Goal: Task Accomplishment & Management: Use online tool/utility

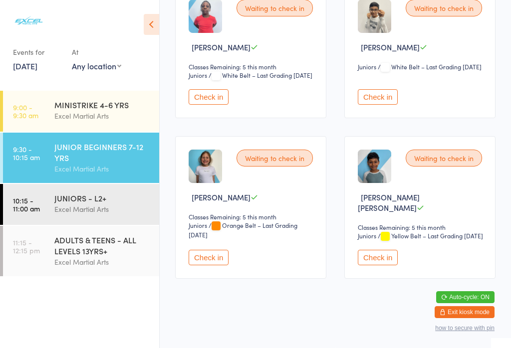
scroll to position [656, 0]
click at [215, 265] on button "Check in" at bounding box center [208, 257] width 40 height 15
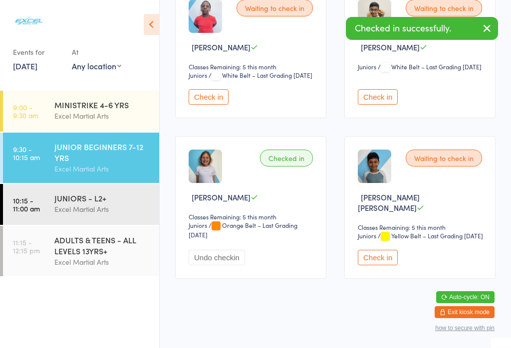
click at [85, 107] on div "MINISTRIKE 4-6 YRS" at bounding box center [102, 104] width 96 height 11
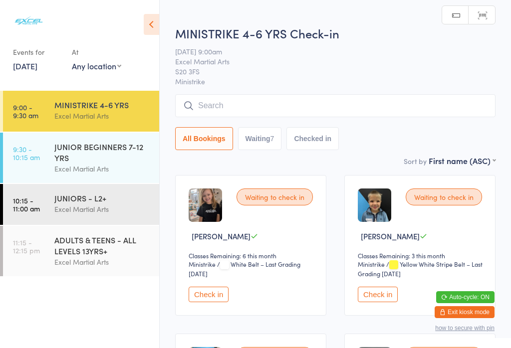
click at [267, 103] on input "search" at bounding box center [335, 105] width 320 height 23
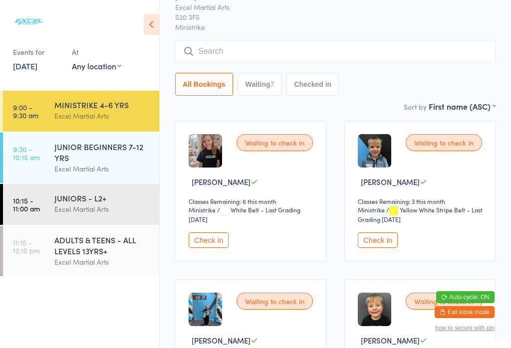
scroll to position [95, 0]
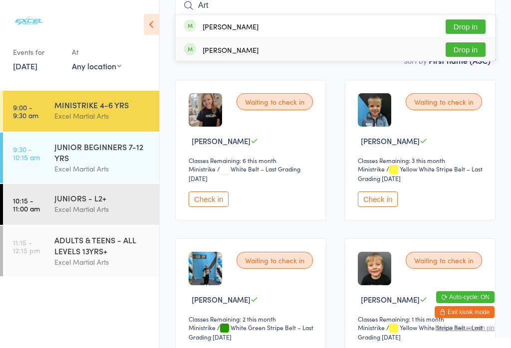
type input "Art"
click at [464, 45] on button "Drop in" at bounding box center [465, 49] width 40 height 14
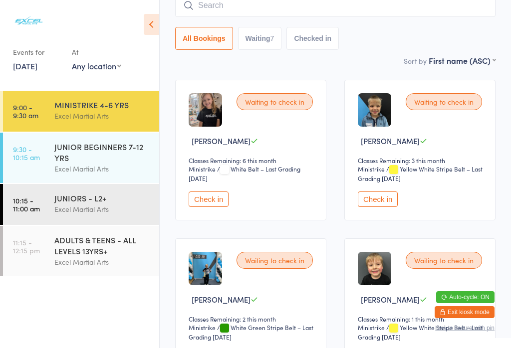
scroll to position [27, 0]
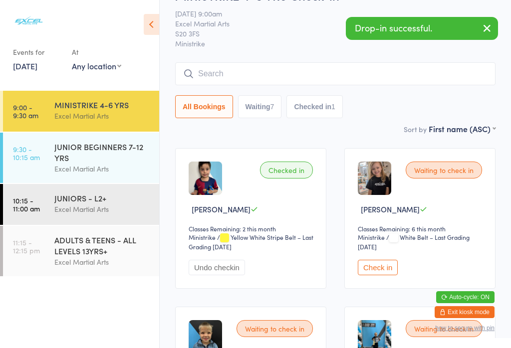
click at [116, 141] on div "JUNIOR BEGINNERS 7-12 YRS" at bounding box center [102, 152] width 96 height 22
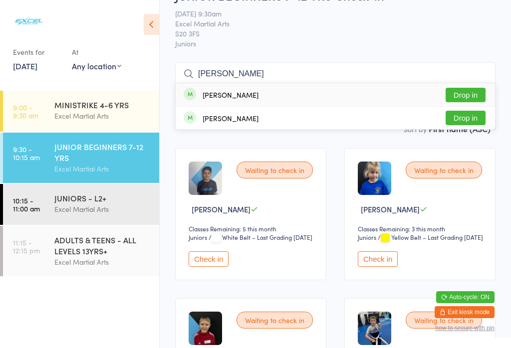
type input "[PERSON_NAME]"
click at [467, 119] on button "Drop in" at bounding box center [465, 118] width 40 height 14
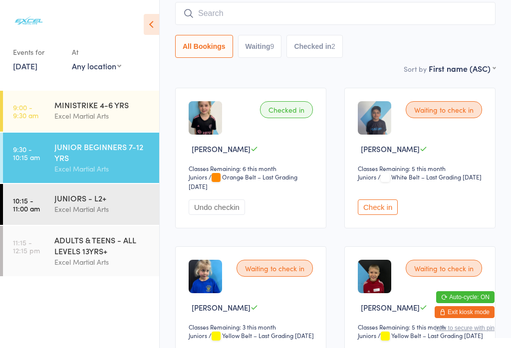
scroll to position [78, 0]
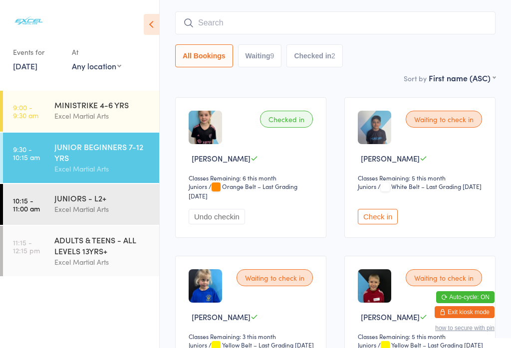
click at [107, 110] on div "Excel Martial Arts" at bounding box center [102, 115] width 96 height 11
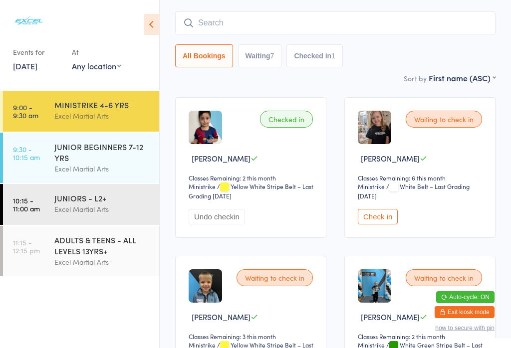
click at [56, 99] on div "MINISTRIKE 4-6 YRS" at bounding box center [102, 104] width 96 height 11
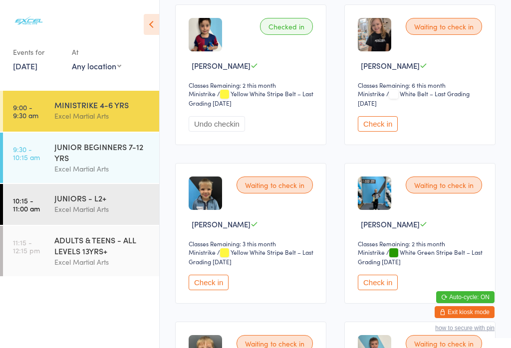
scroll to position [179, 0]
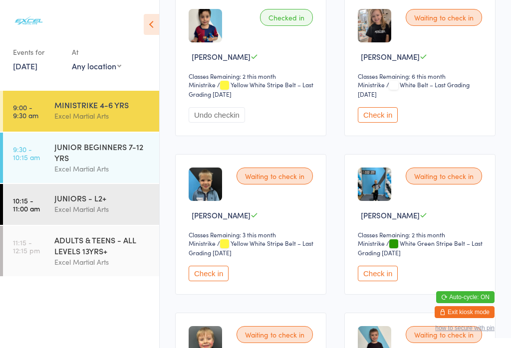
click at [205, 281] on button "Check in" at bounding box center [208, 273] width 40 height 15
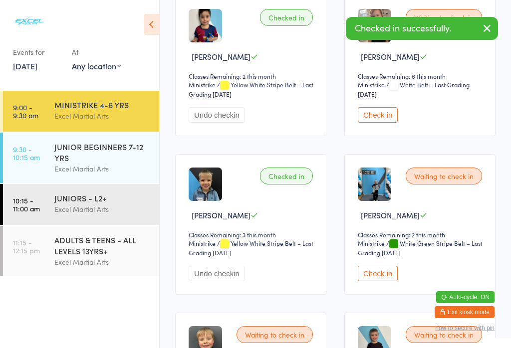
click at [81, 159] on div "JUNIOR BEGINNERS 7-12 YRS" at bounding box center [102, 152] width 96 height 22
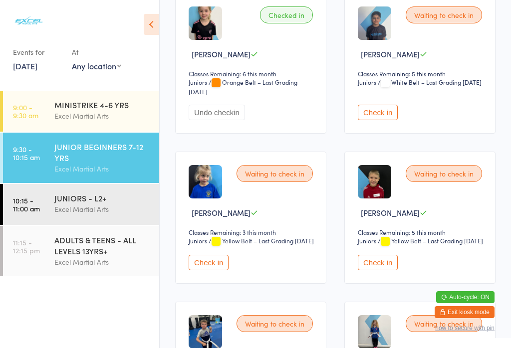
scroll to position [184, 0]
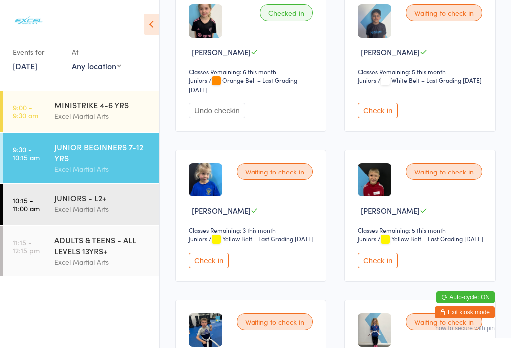
click at [379, 268] on button "Check in" at bounding box center [377, 260] width 40 height 15
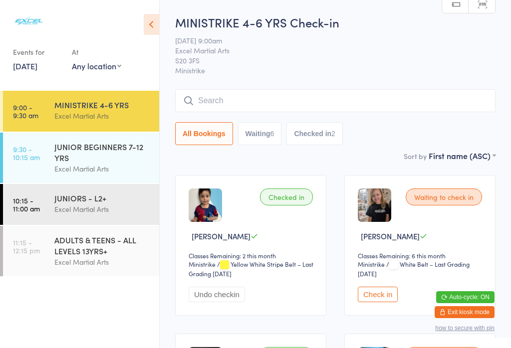
click at [147, 23] on icon at bounding box center [151, 24] width 15 height 21
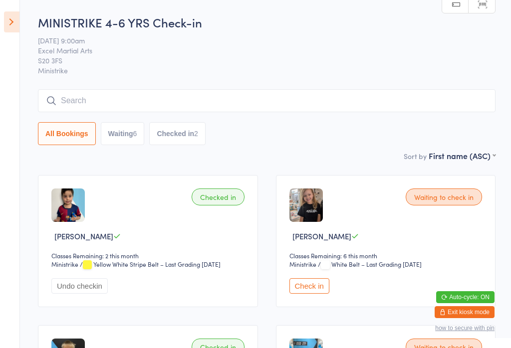
click at [4, 17] on icon at bounding box center [11, 21] width 15 height 21
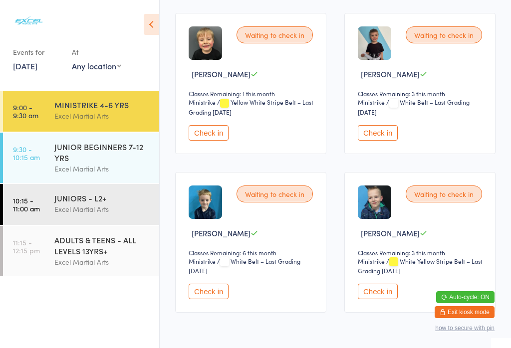
scroll to position [481, 0]
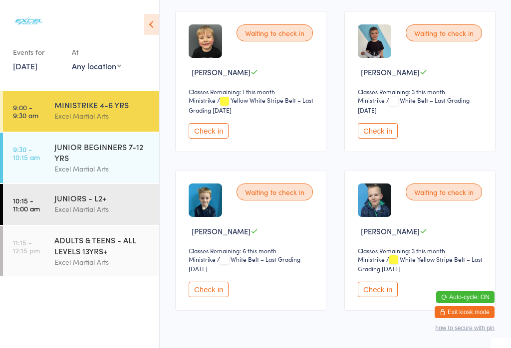
click at [381, 297] on button "Check in" at bounding box center [377, 289] width 40 height 15
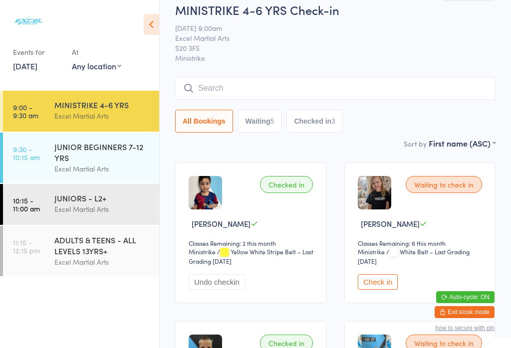
scroll to position [14, 0]
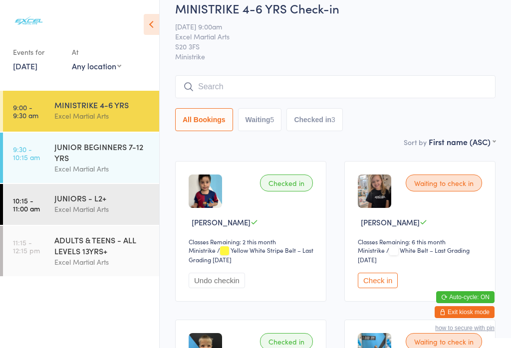
click at [364, 288] on button "Check in" at bounding box center [377, 280] width 40 height 15
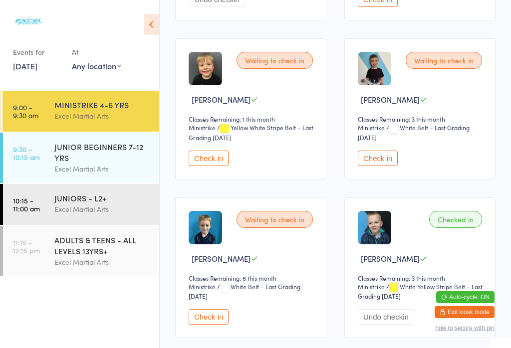
scroll to position [457, 0]
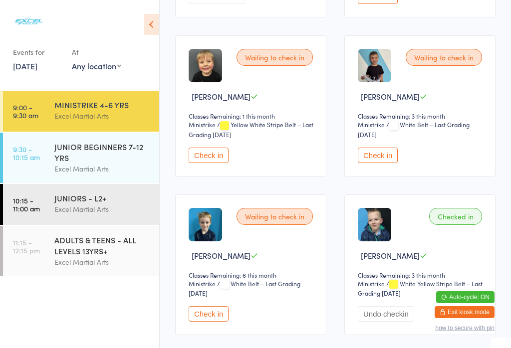
click at [379, 163] on button "Check in" at bounding box center [377, 155] width 40 height 15
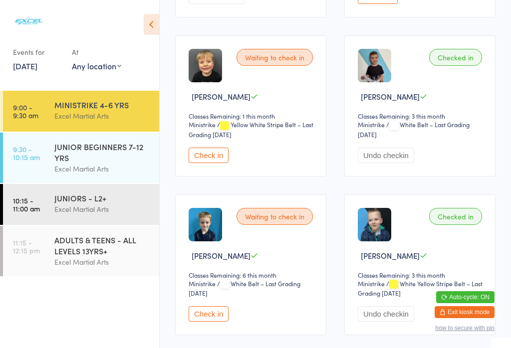
click at [120, 154] on div "JUNIOR BEGINNERS 7-12 YRS" at bounding box center [102, 152] width 96 height 22
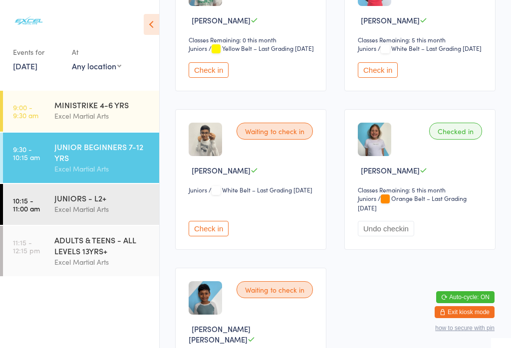
scroll to position [674, 0]
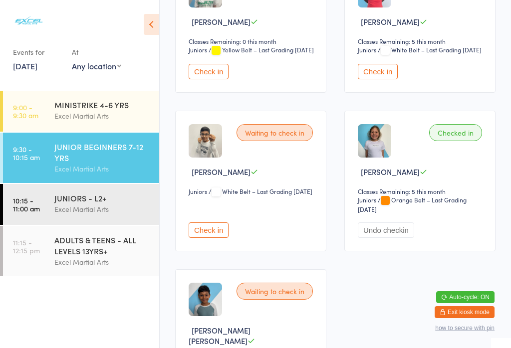
click at [44, 109] on link "9:00 - 9:30 am MINISTRIKE 4-6 YRS Excel Martial Arts" at bounding box center [81, 111] width 156 height 41
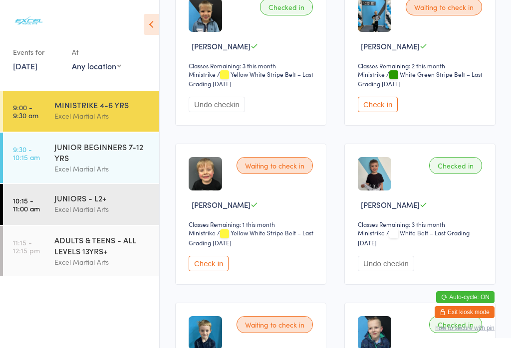
scroll to position [355, 0]
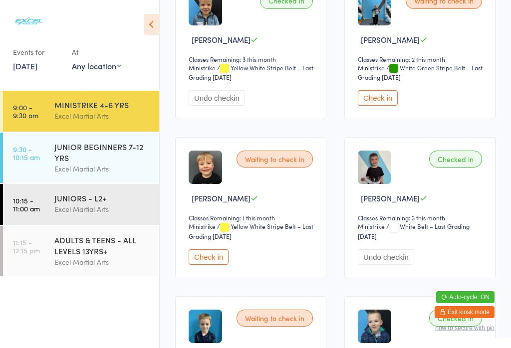
click at [207, 265] on button "Check in" at bounding box center [208, 256] width 40 height 15
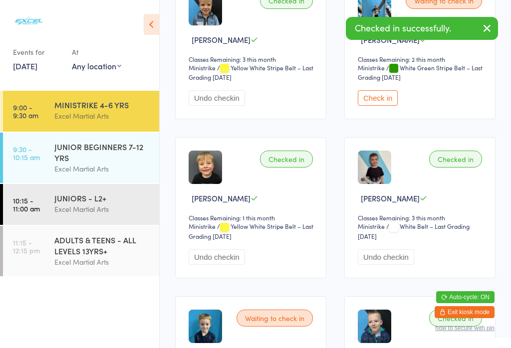
click at [47, 163] on link "9:30 - 10:15 am JUNIOR BEGINNERS 7-12 YRS Excel Martial Arts" at bounding box center [81, 158] width 156 height 50
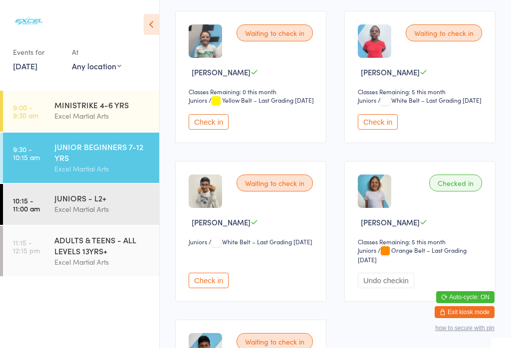
scroll to position [615, 0]
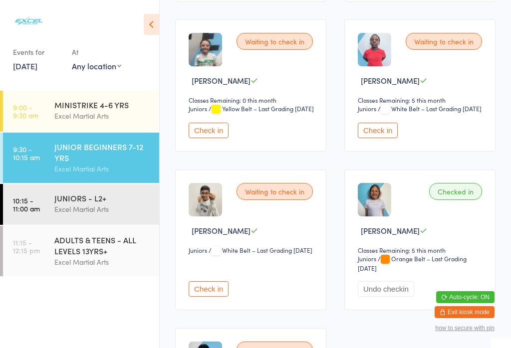
click at [201, 138] on button "Check in" at bounding box center [208, 130] width 40 height 15
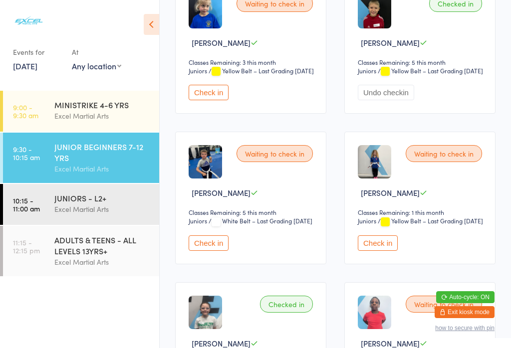
scroll to position [357, 0]
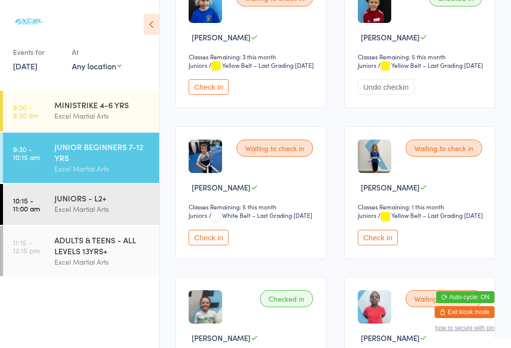
click at [368, 245] on button "Check in" at bounding box center [377, 237] width 40 height 15
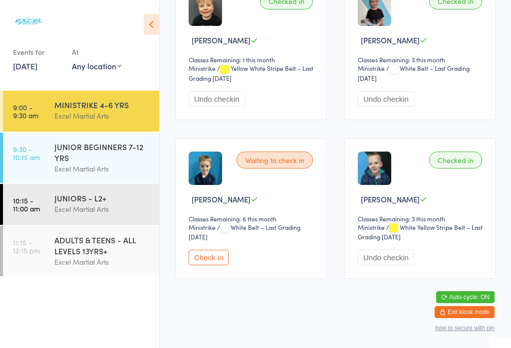
scroll to position [516, 0]
click at [205, 265] on button "Check in" at bounding box center [208, 257] width 40 height 15
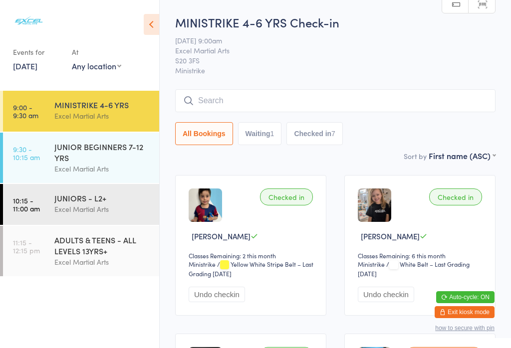
scroll to position [0, 0]
click at [304, 106] on input "search" at bounding box center [335, 100] width 320 height 23
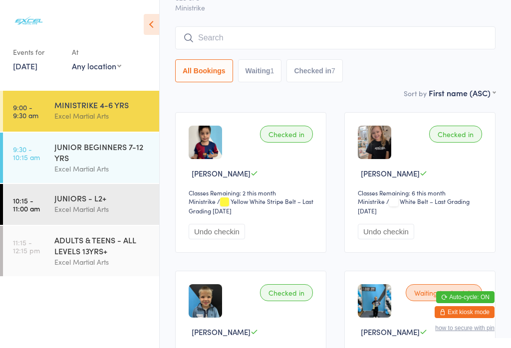
scroll to position [90, 0]
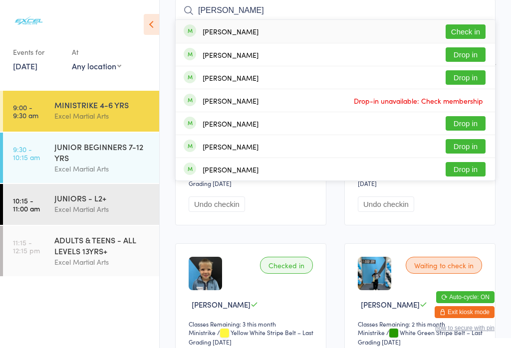
type input "[PERSON_NAME]"
click at [472, 32] on button "Check in" at bounding box center [465, 31] width 40 height 14
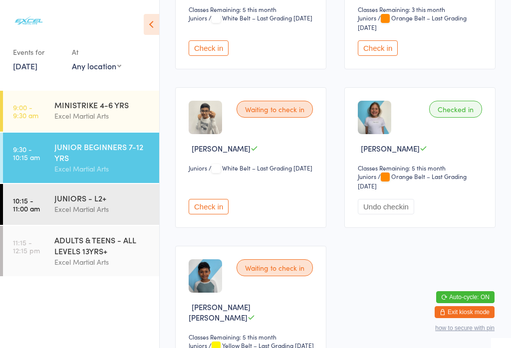
scroll to position [859, 0]
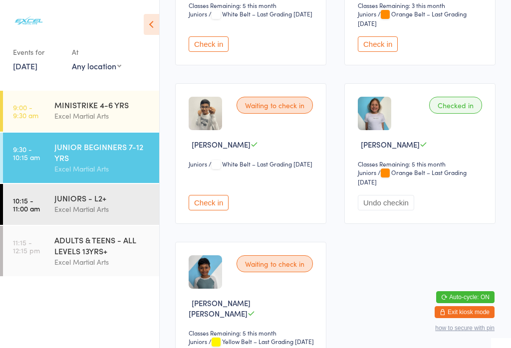
click at [210, 210] on button "Check in" at bounding box center [208, 202] width 40 height 15
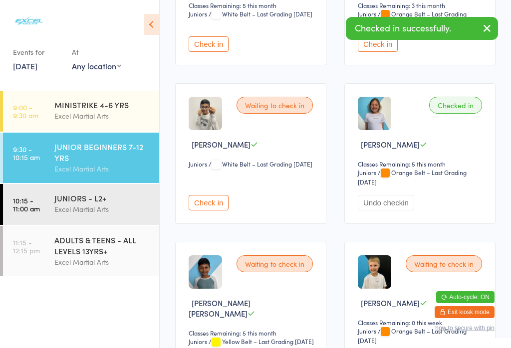
click at [213, 210] on button "Check in" at bounding box center [208, 202] width 40 height 15
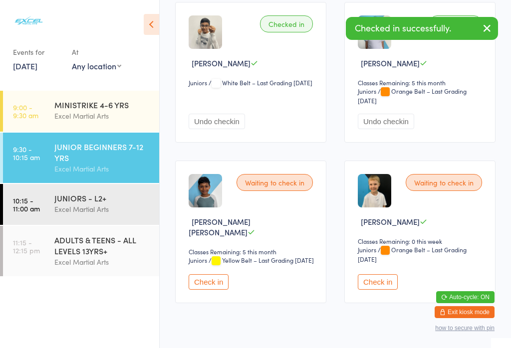
scroll to position [945, 0]
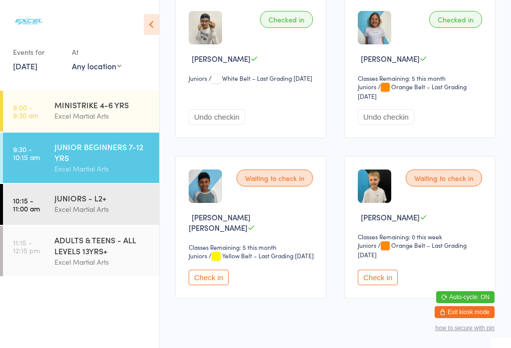
click at [206, 285] on button "Check in" at bounding box center [208, 277] width 40 height 15
click at [391, 285] on button "Check in" at bounding box center [377, 277] width 40 height 15
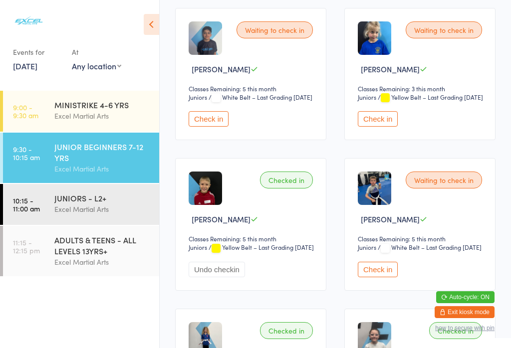
scroll to position [279, 0]
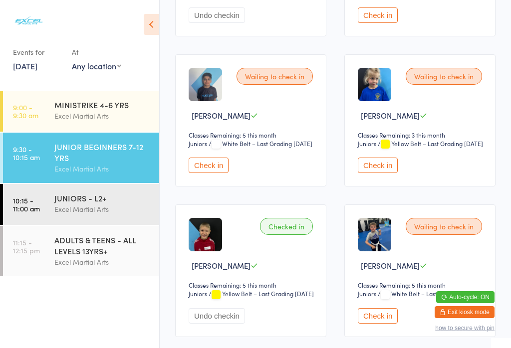
click at [378, 173] on button "Check in" at bounding box center [377, 165] width 40 height 15
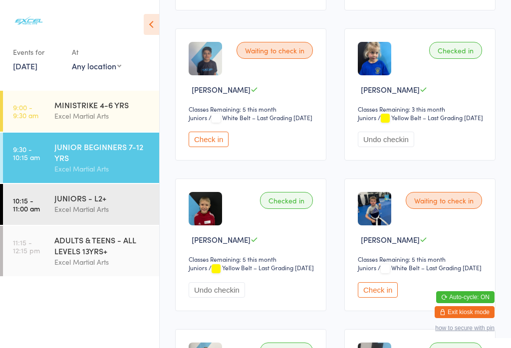
scroll to position [307, 0]
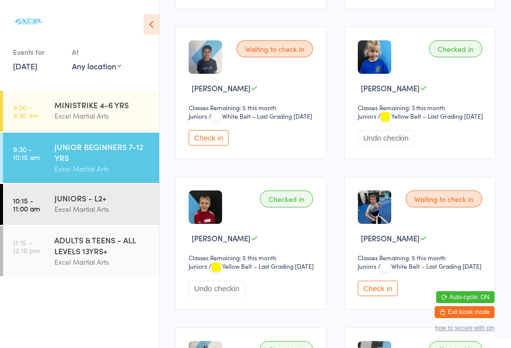
click at [194, 146] on button "Check in" at bounding box center [208, 137] width 40 height 15
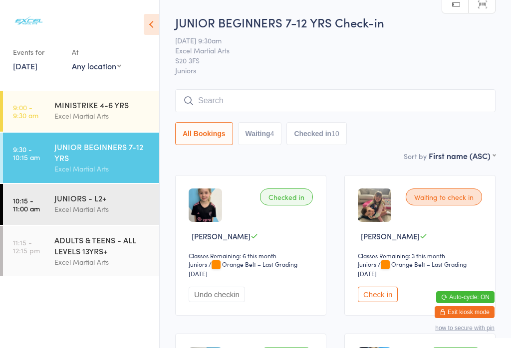
scroll to position [0, 0]
click at [397, 101] on input "search" at bounding box center [335, 100] width 320 height 23
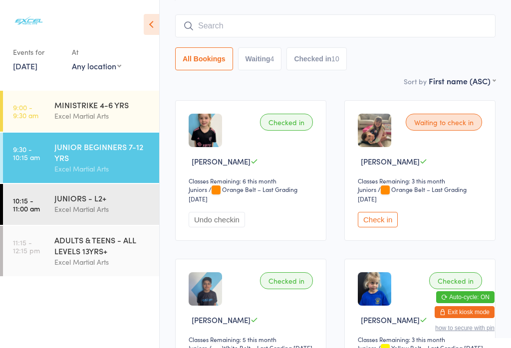
click at [399, 14] on input "search" at bounding box center [335, 25] width 320 height 23
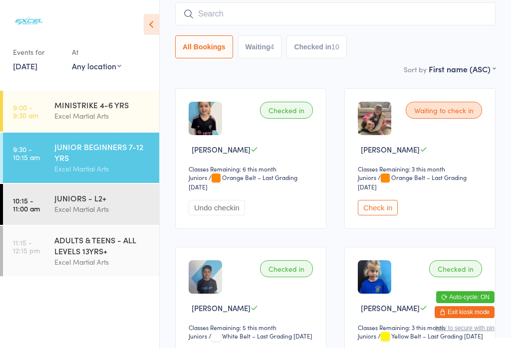
scroll to position [87, 0]
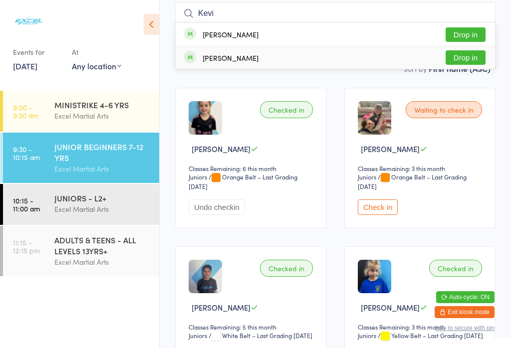
type input "Kevi"
click at [469, 61] on button "Drop in" at bounding box center [465, 57] width 40 height 14
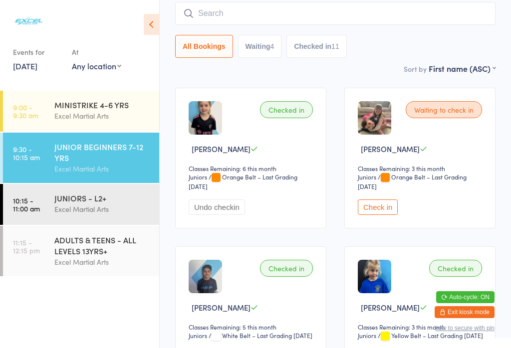
click at [191, 58] on button "All Bookings" at bounding box center [204, 46] width 58 height 23
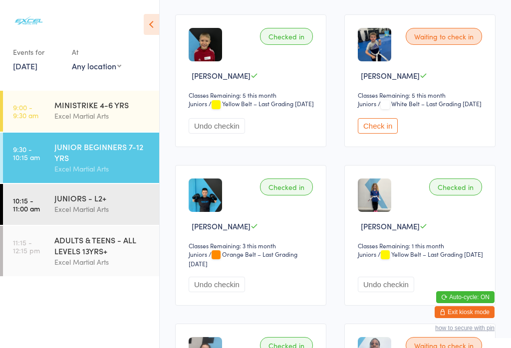
scroll to position [469, 0]
click at [363, 134] on button "Check in" at bounding box center [377, 126] width 40 height 15
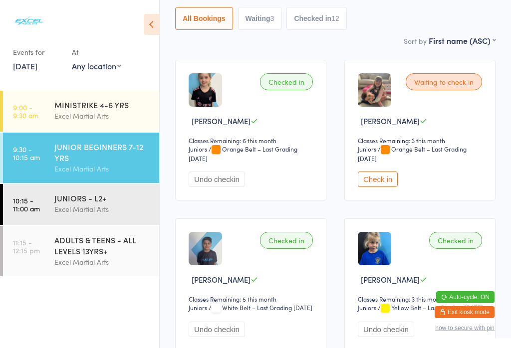
scroll to position [114, 0]
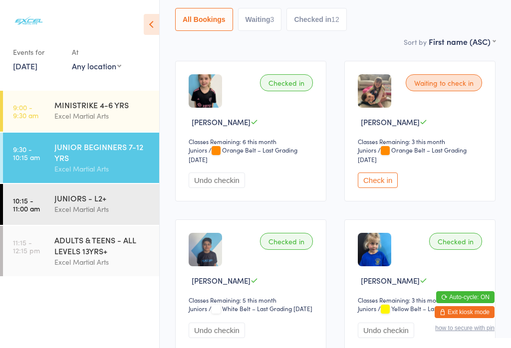
click at [380, 185] on button "Check in" at bounding box center [377, 179] width 40 height 15
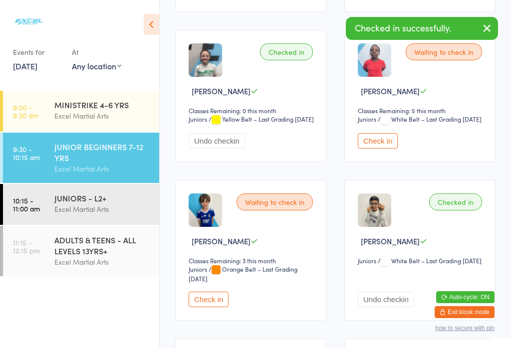
scroll to position [809, 0]
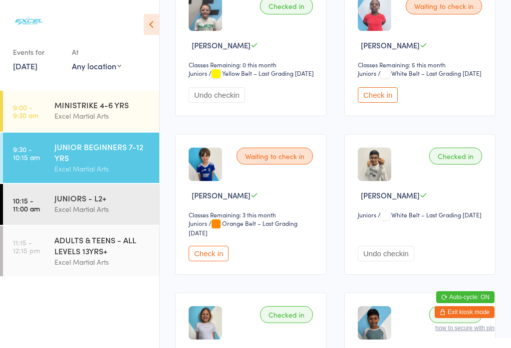
click at [205, 261] on button "Check in" at bounding box center [208, 253] width 40 height 15
click at [382, 103] on button "Check in" at bounding box center [377, 94] width 40 height 15
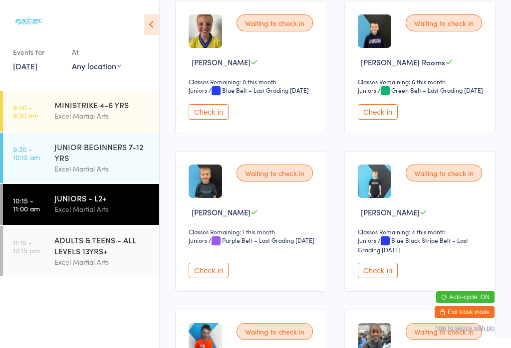
click at [210, 278] on button "Check in" at bounding box center [208, 270] width 40 height 15
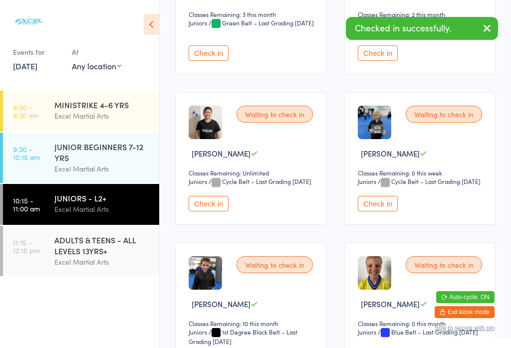
scroll to position [397, 0]
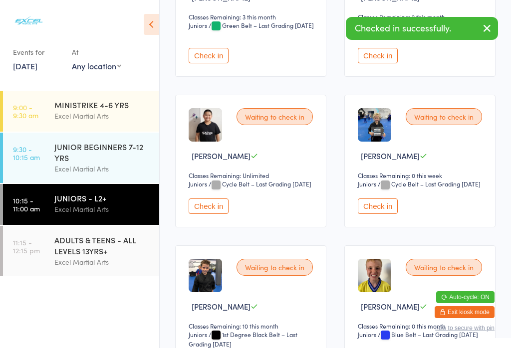
click at [380, 214] on button "Check in" at bounding box center [377, 205] width 40 height 15
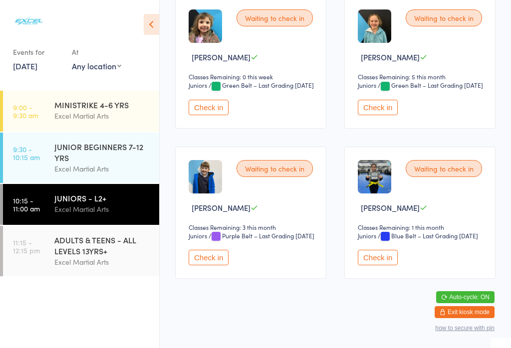
scroll to position [1327, 0]
click at [199, 265] on button "Check in" at bounding box center [208, 257] width 40 height 15
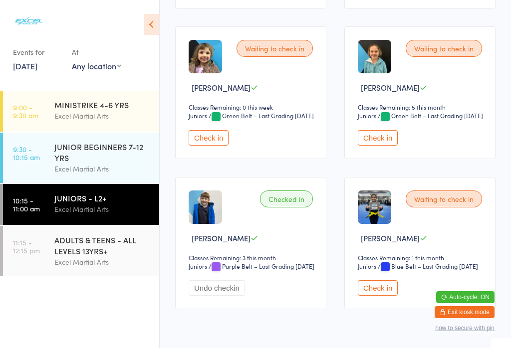
scroll to position [1250, 0]
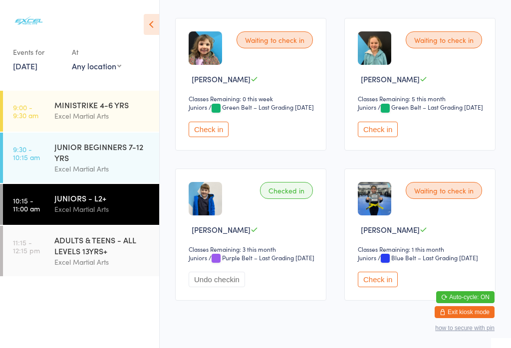
click at [206, 137] on button "Check in" at bounding box center [208, 129] width 40 height 15
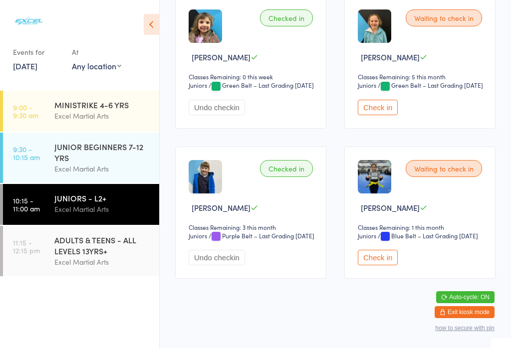
scroll to position [1327, 0]
click at [375, 265] on button "Check in" at bounding box center [377, 257] width 40 height 15
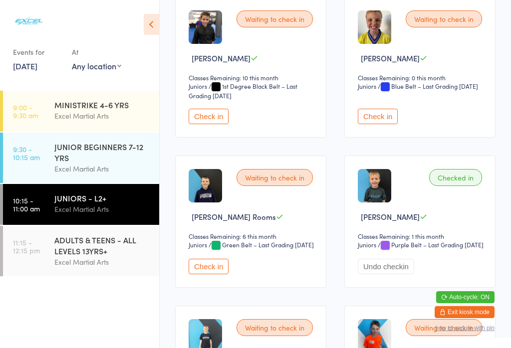
scroll to position [635, 0]
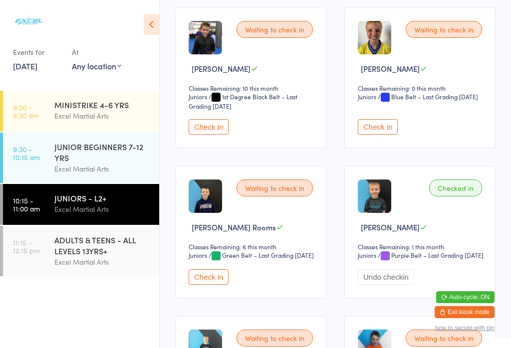
click at [369, 135] on button "Check in" at bounding box center [377, 126] width 40 height 15
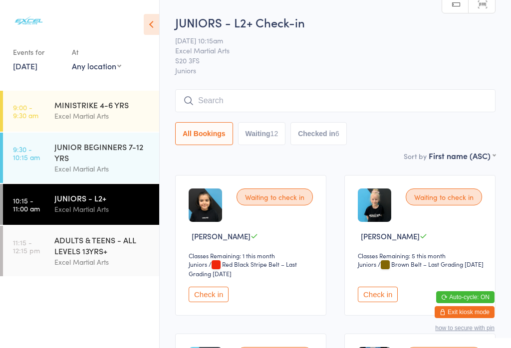
scroll to position [0, 0]
click at [201, 302] on button "Check in" at bounding box center [208, 294] width 40 height 15
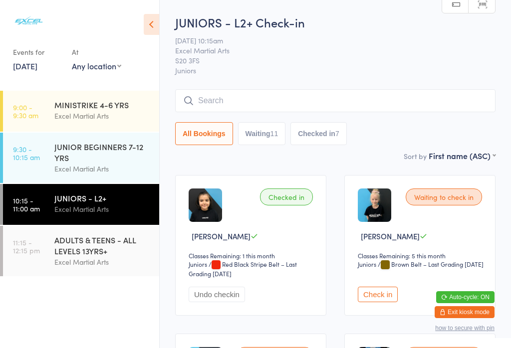
click at [410, 95] on input "search" at bounding box center [335, 100] width 320 height 23
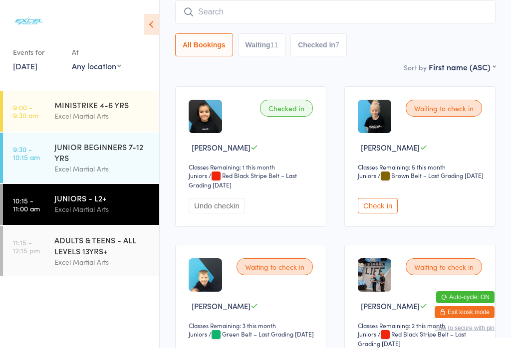
scroll to position [90, 0]
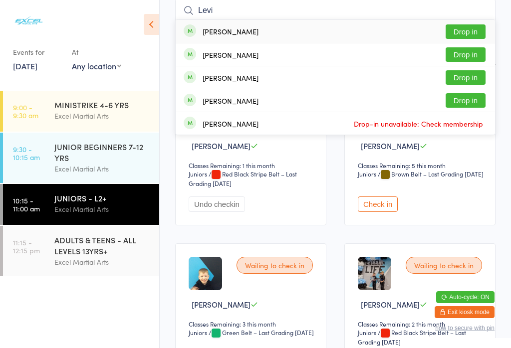
type input "Levi"
click at [460, 30] on button "Drop in" at bounding box center [465, 31] width 40 height 14
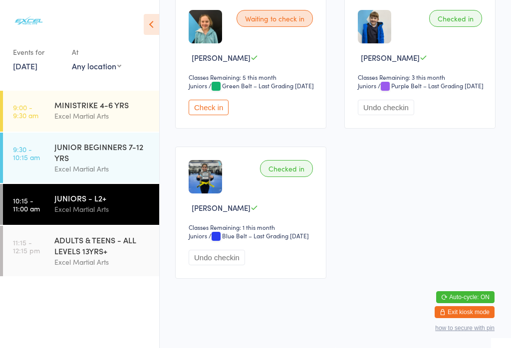
scroll to position [1447, 0]
click at [204, 115] on button "Check in" at bounding box center [208, 107] width 40 height 15
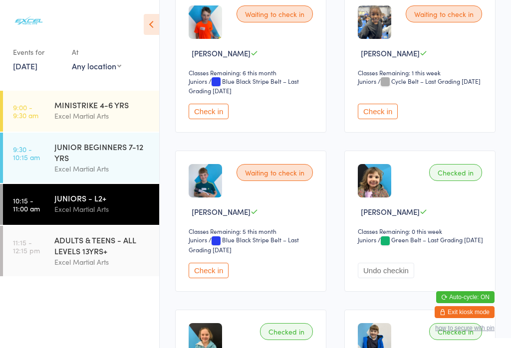
scroll to position [1110, 0]
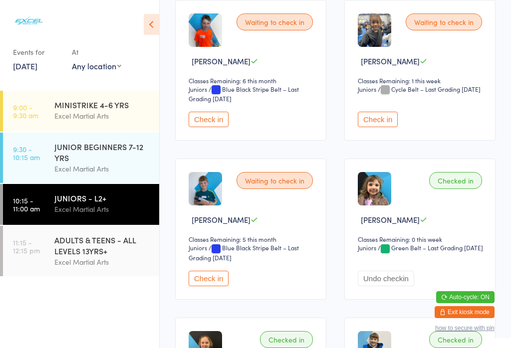
click at [381, 127] on button "Check in" at bounding box center [377, 119] width 40 height 15
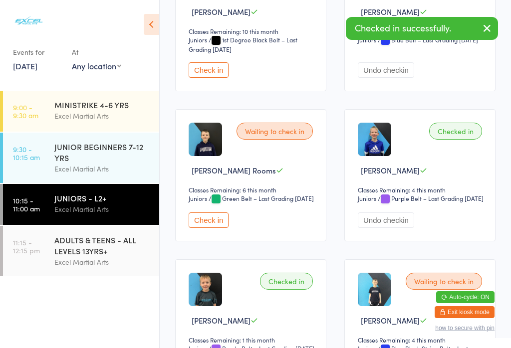
scroll to position [562, 0]
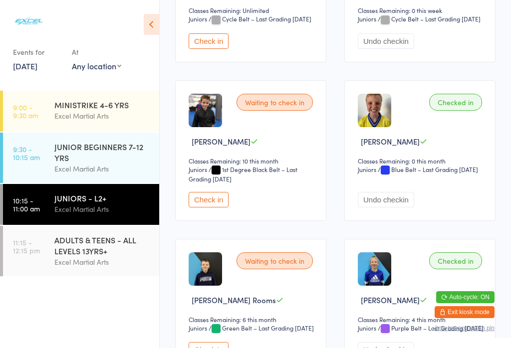
click at [221, 207] on button "Check in" at bounding box center [208, 199] width 40 height 15
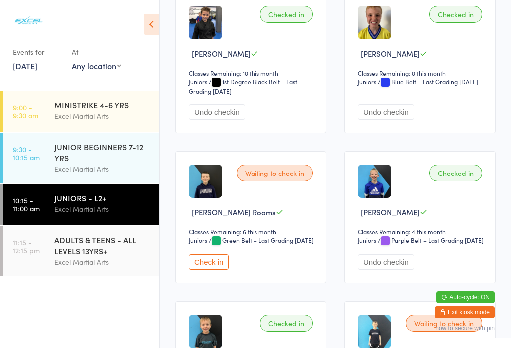
scroll to position [651, 0]
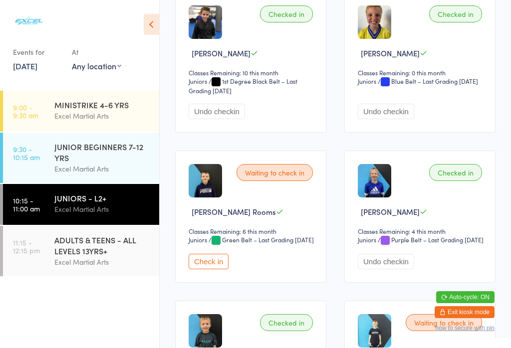
click at [206, 269] on button "Check in" at bounding box center [208, 261] width 40 height 15
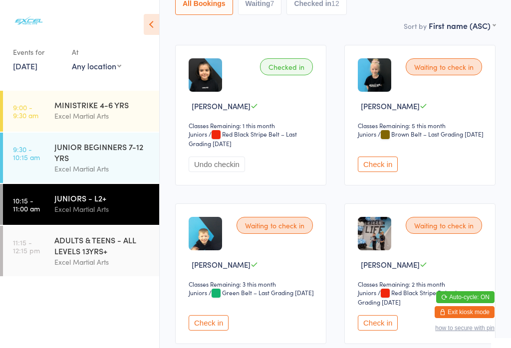
scroll to position [131, 0]
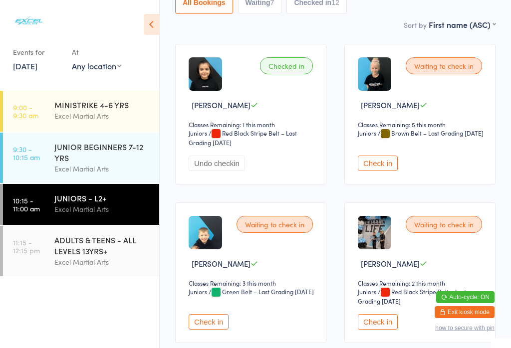
click at [205, 325] on button "Check in" at bounding box center [208, 321] width 40 height 15
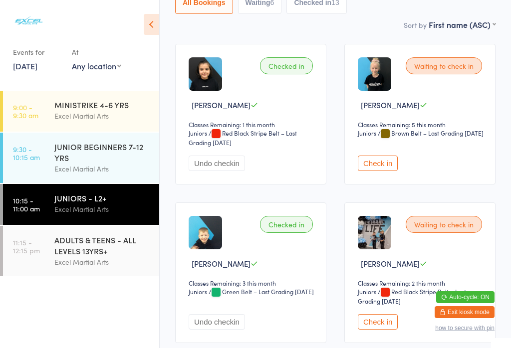
click at [378, 171] on button "Check in" at bounding box center [377, 163] width 40 height 15
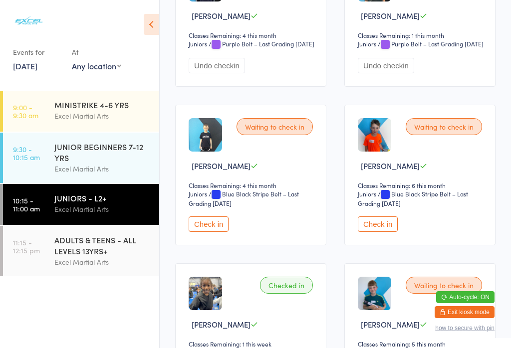
scroll to position [1007, 0]
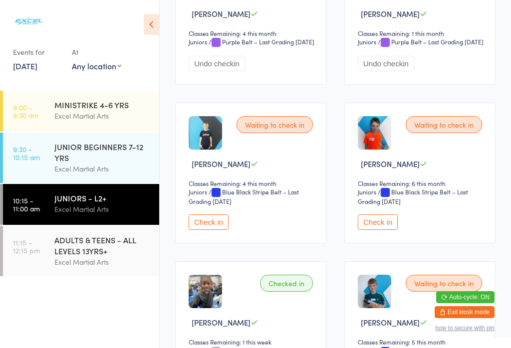
click at [381, 230] on button "Check in" at bounding box center [377, 221] width 40 height 15
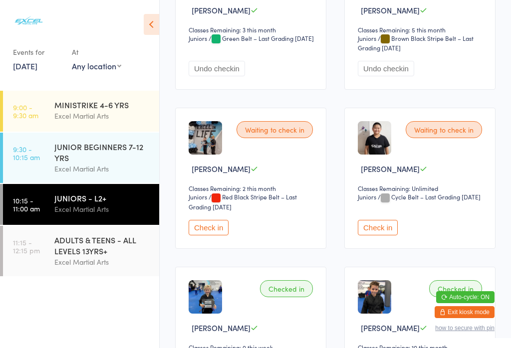
scroll to position [388, 0]
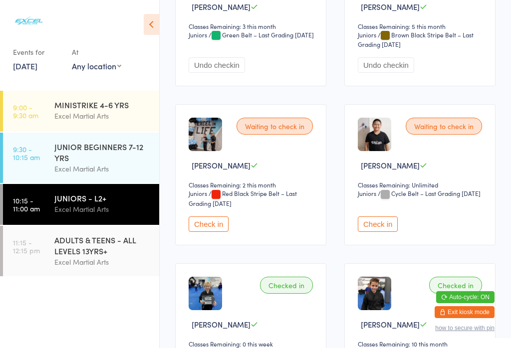
click at [206, 232] on button "Check in" at bounding box center [208, 223] width 40 height 15
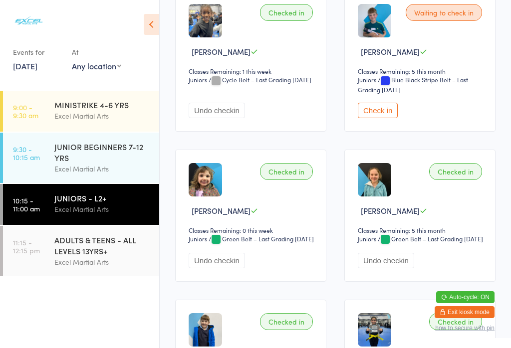
scroll to position [1276, 0]
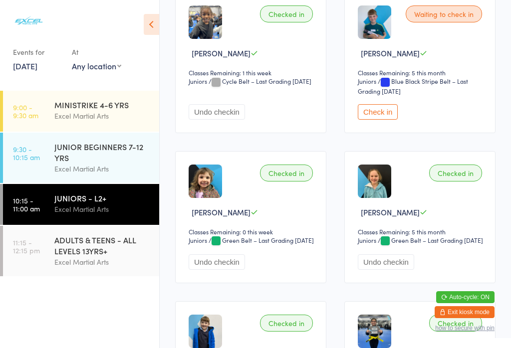
click at [372, 120] on button "Check in" at bounding box center [377, 111] width 40 height 15
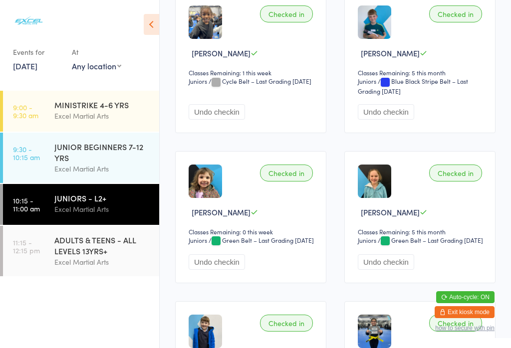
click at [38, 249] on time "11:15 - 12:15 pm" at bounding box center [26, 246] width 27 height 16
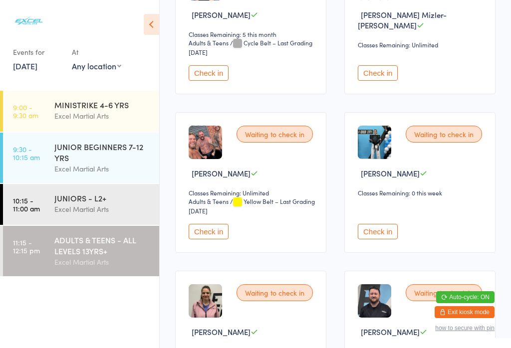
scroll to position [233, 0]
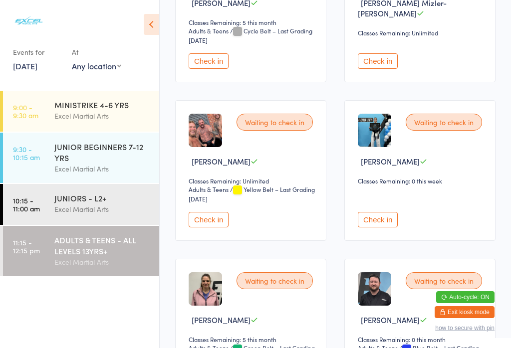
click at [397, 227] on button "Check in" at bounding box center [377, 219] width 40 height 15
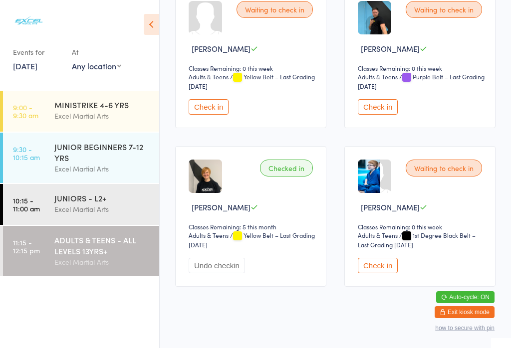
scroll to position [981, 0]
click at [387, 114] on button "Check in" at bounding box center [377, 106] width 40 height 15
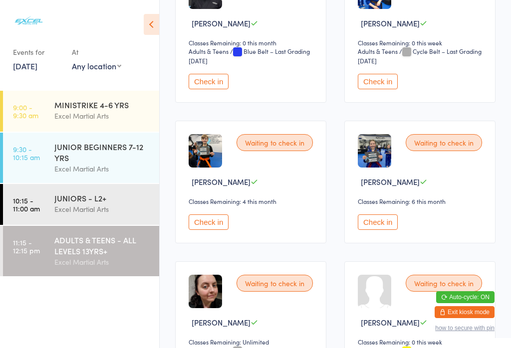
scroll to position [621, 0]
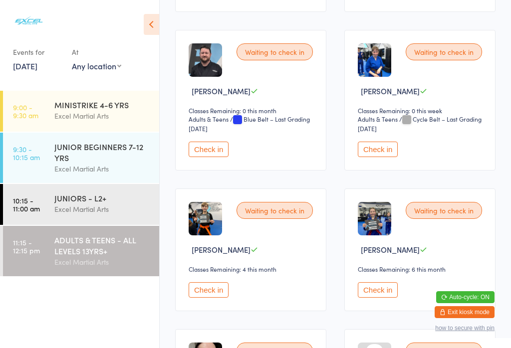
click at [208, 124] on select "Adults & Teens" at bounding box center [215, 119] width 55 height 9
click at [223, 157] on button "Check in" at bounding box center [208, 149] width 40 height 15
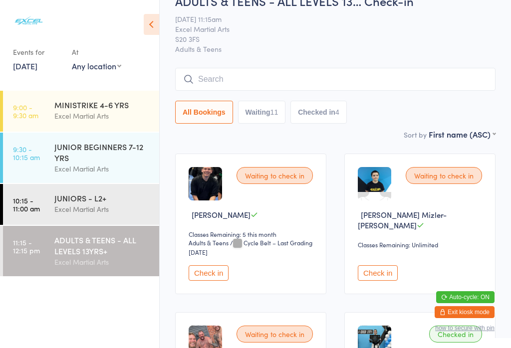
scroll to position [21, 0]
click at [379, 281] on button "Check in" at bounding box center [377, 273] width 40 height 15
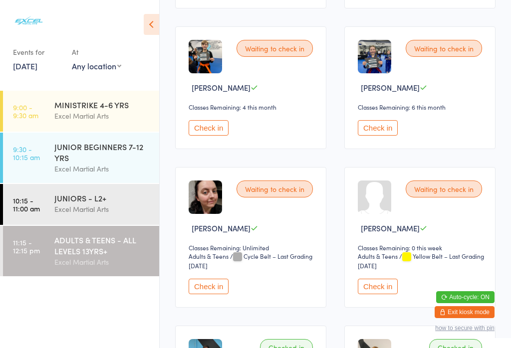
scroll to position [794, 0]
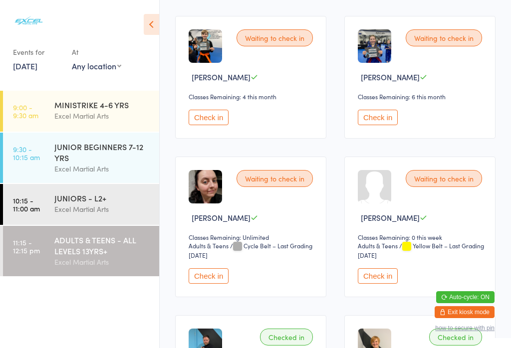
click at [199, 284] on button "Check in" at bounding box center [208, 275] width 40 height 15
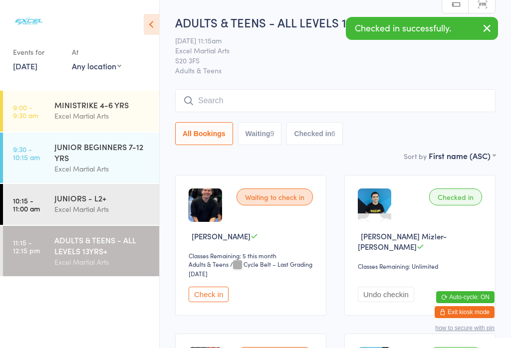
scroll to position [0, 0]
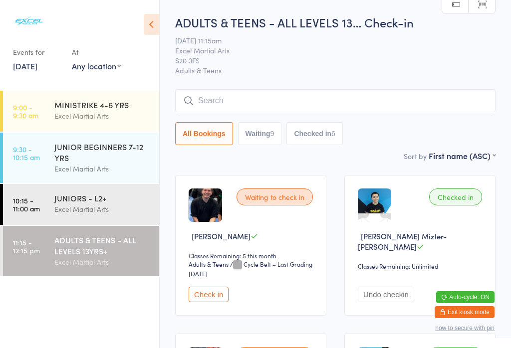
click at [256, 138] on button "Waiting 9" at bounding box center [260, 133] width 44 height 23
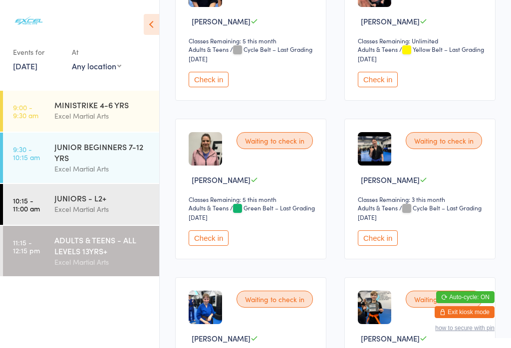
scroll to position [215, 0]
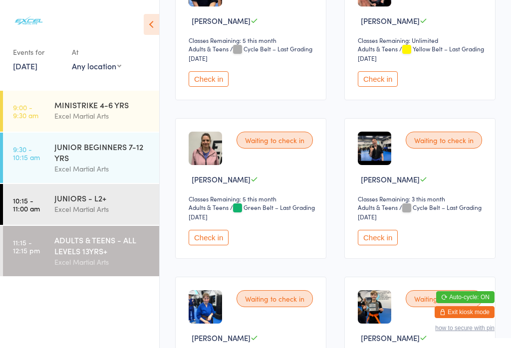
click at [377, 83] on button "Check in" at bounding box center [377, 78] width 40 height 15
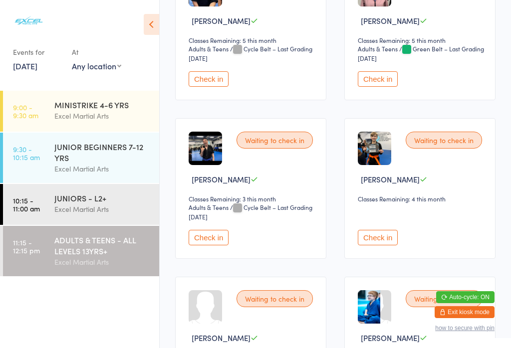
click at [100, 201] on div "JUNIORS - L2+" at bounding box center [102, 197] width 96 height 11
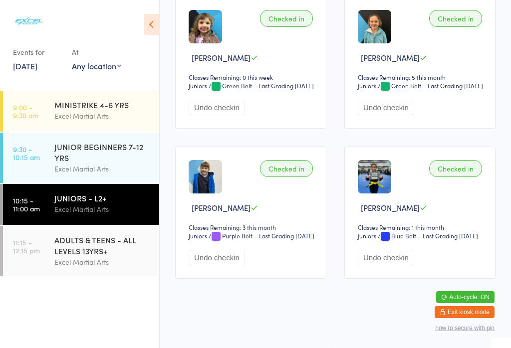
scroll to position [1489, 0]
click at [390, 265] on button "Undo checkin" at bounding box center [385, 257] width 56 height 15
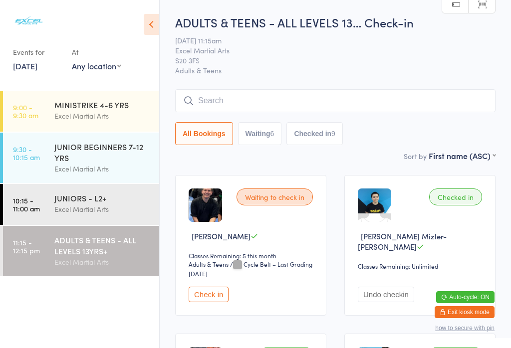
click at [94, 246] on div "ADULTS & TEENS - ALL LEVELS 13YRS+" at bounding box center [102, 245] width 96 height 22
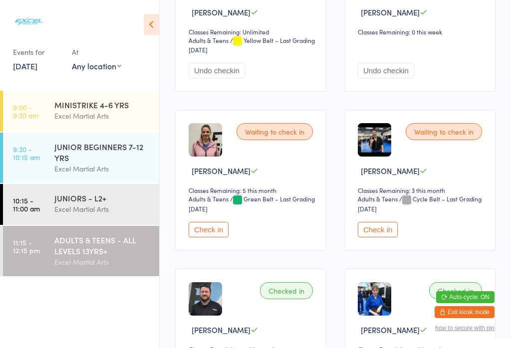
scroll to position [381, 0]
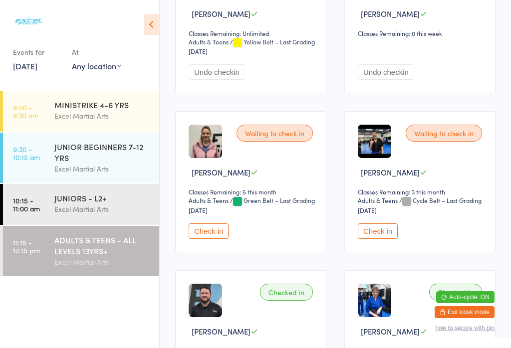
click at [382, 239] on button "Check in" at bounding box center [377, 230] width 40 height 15
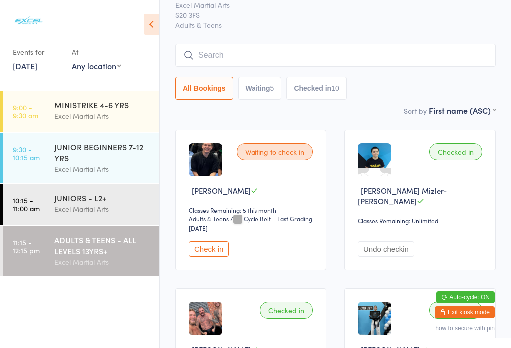
scroll to position [37, 0]
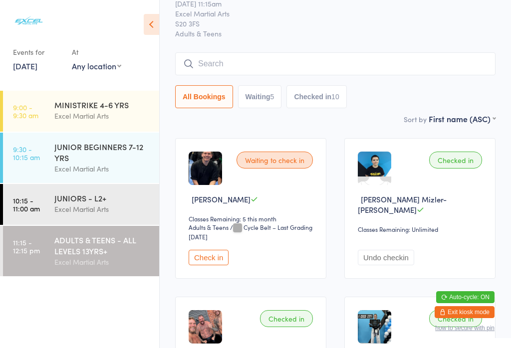
click at [212, 262] on button "Check in" at bounding box center [208, 257] width 40 height 15
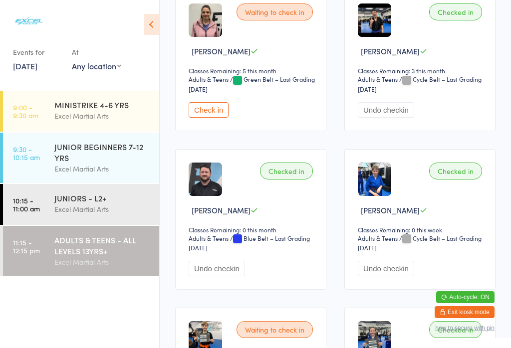
scroll to position [539, 0]
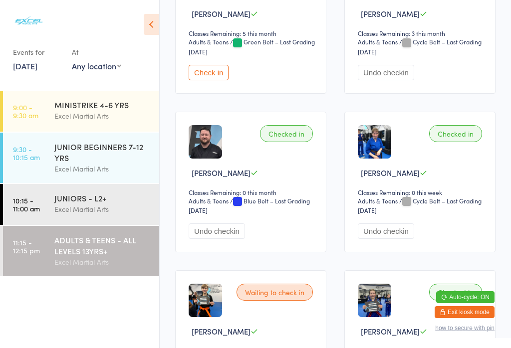
click at [205, 78] on button "Check in" at bounding box center [208, 72] width 40 height 15
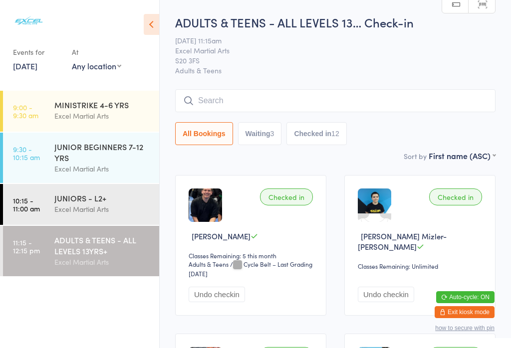
scroll to position [0, 0]
click at [253, 129] on button "Waiting 3" at bounding box center [260, 133] width 44 height 23
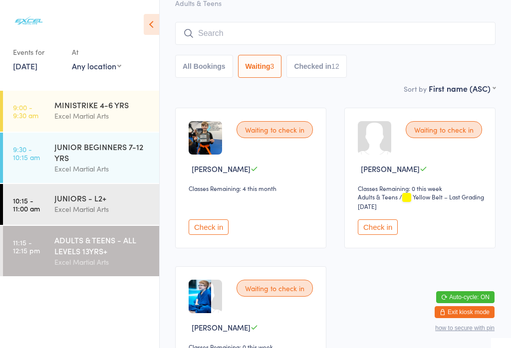
scroll to position [68, 0]
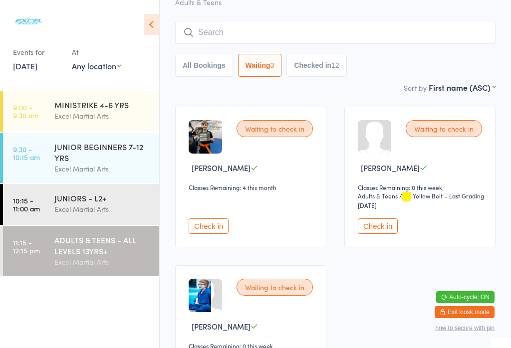
click at [195, 73] on button "All Bookings" at bounding box center [204, 65] width 58 height 23
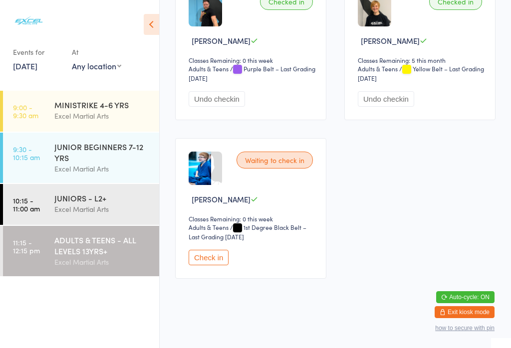
scroll to position [1147, 0]
click at [106, 192] on div "JUNIORS - L2+ Excel Martial Arts" at bounding box center [106, 203] width 105 height 39
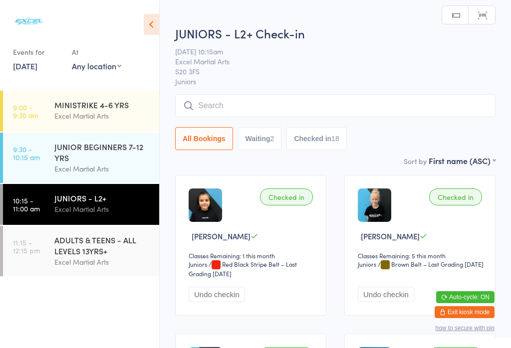
click at [99, 248] on div "ADULTS & TEENS - ALL LEVELS 13YRS+" at bounding box center [102, 245] width 96 height 22
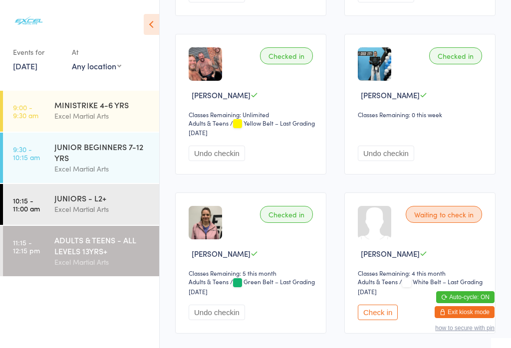
scroll to position [306, 0]
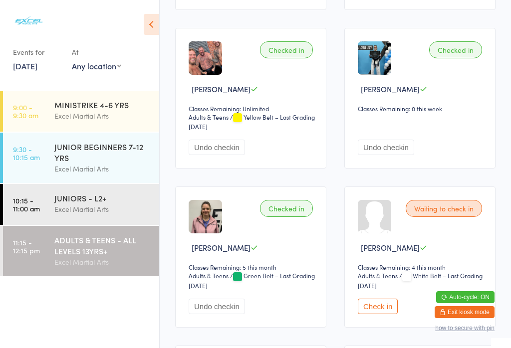
click at [378, 314] on button "Check in" at bounding box center [377, 306] width 40 height 15
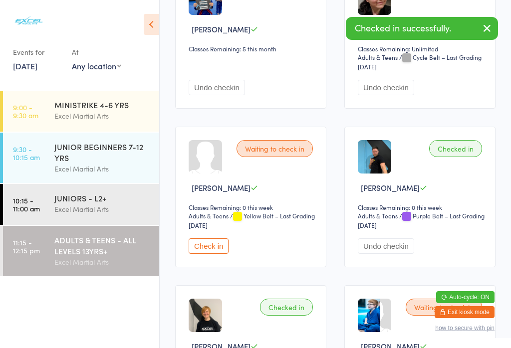
scroll to position [1001, 0]
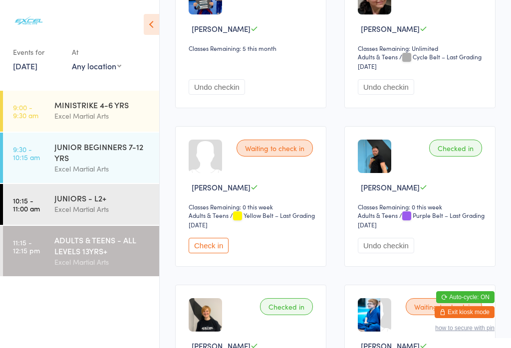
click at [211, 253] on button "Check in" at bounding box center [208, 245] width 40 height 15
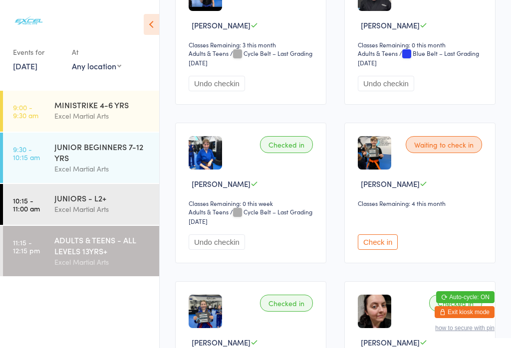
scroll to position [687, 0]
click at [384, 250] on button "Check in" at bounding box center [377, 242] width 40 height 15
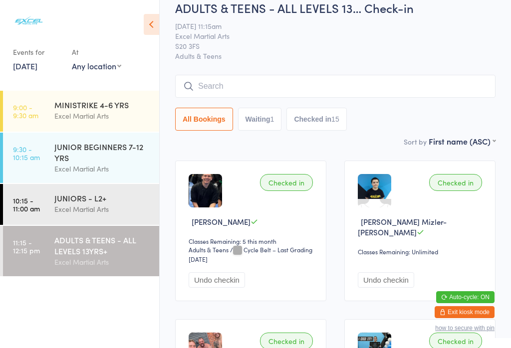
scroll to position [3, 0]
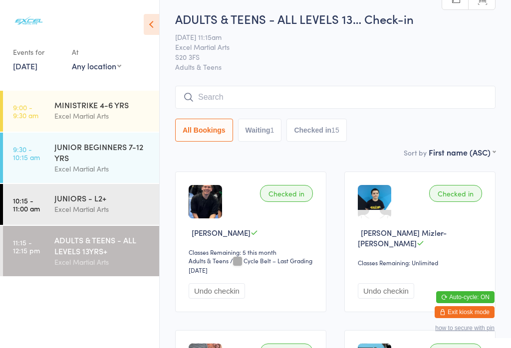
click at [266, 127] on button "Waiting 1" at bounding box center [260, 130] width 44 height 23
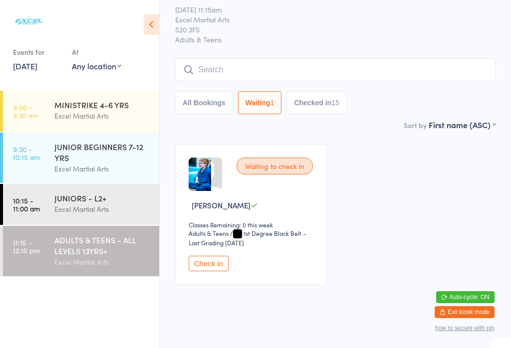
scroll to position [30, 0]
click at [220, 269] on button "Check in" at bounding box center [208, 263] width 40 height 15
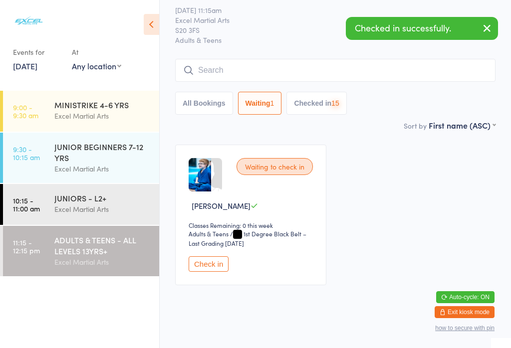
click at [120, 223] on div "JUNIORS - L2+ Excel Martial Arts" at bounding box center [106, 203] width 105 height 39
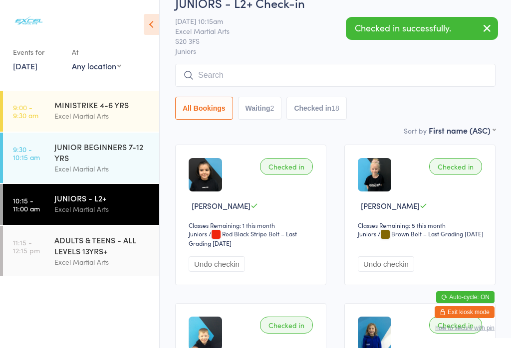
click at [137, 179] on div "JUNIOR BEGINNERS 7-12 YRS Excel Martial Arts" at bounding box center [106, 158] width 105 height 50
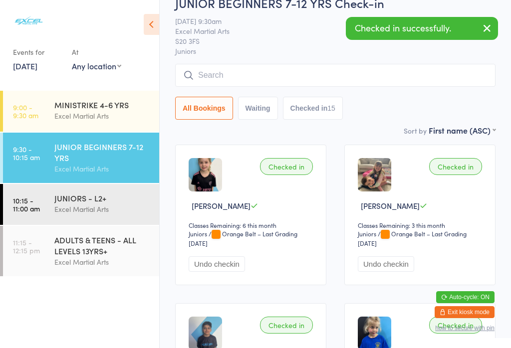
click at [264, 87] on input "search" at bounding box center [335, 75] width 320 height 23
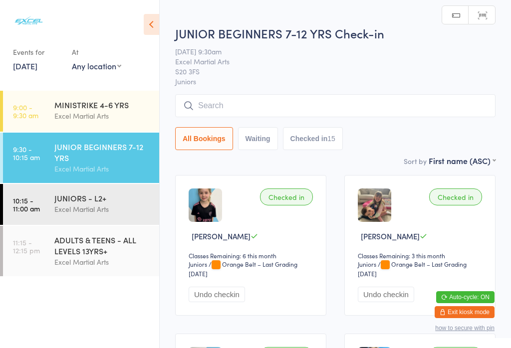
scroll to position [29, 0]
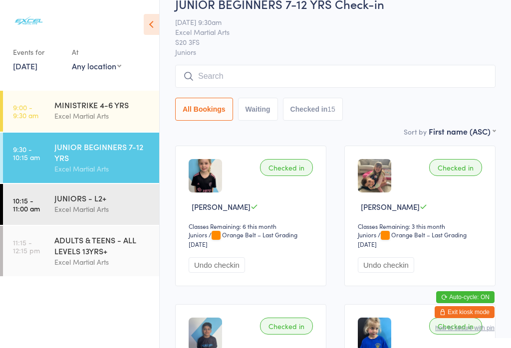
click at [255, 98] on button "Waiting" at bounding box center [258, 109] width 40 height 23
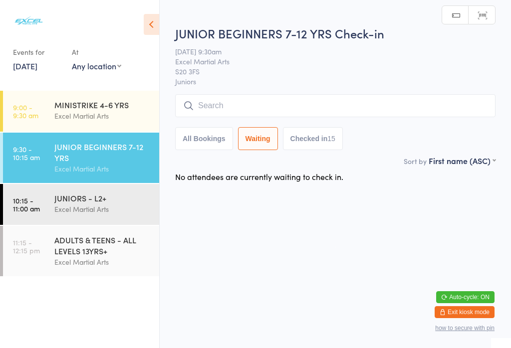
scroll to position [0, 0]
click at [116, 212] on div "Excel Martial Arts" at bounding box center [102, 208] width 96 height 11
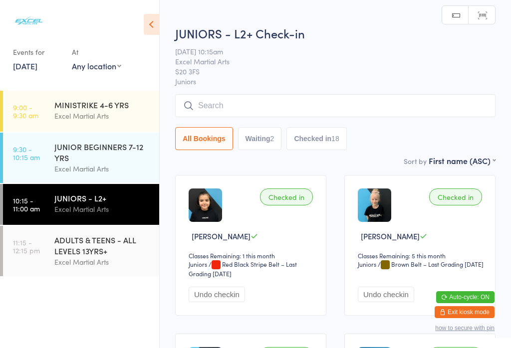
click at [107, 206] on div "Excel Martial Arts" at bounding box center [102, 208] width 96 height 11
click at [261, 140] on button "Waiting 2" at bounding box center [260, 138] width 44 height 23
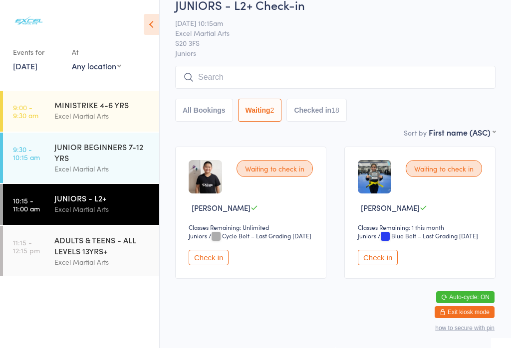
scroll to position [30, 0]
click at [222, 265] on button "Check in" at bounding box center [208, 257] width 40 height 15
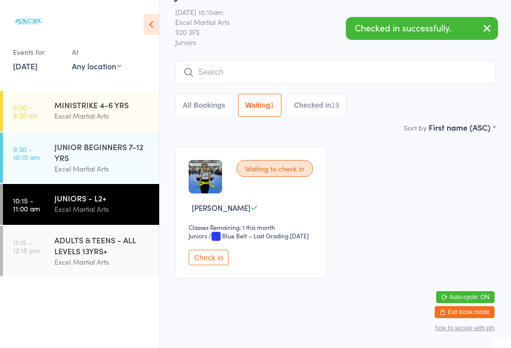
click at [221, 263] on button "Check in" at bounding box center [208, 257] width 40 height 15
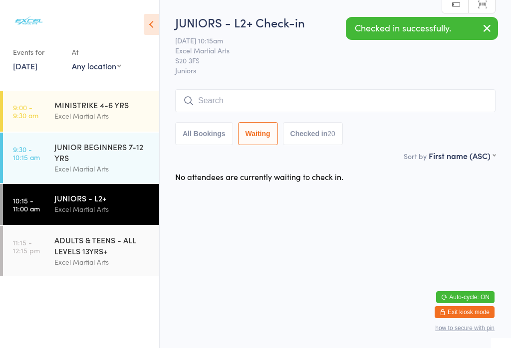
click at [130, 160] on div "JUNIOR BEGINNERS 7-12 YRS" at bounding box center [102, 152] width 96 height 22
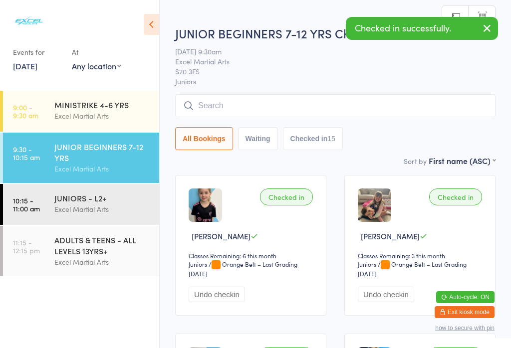
click at [252, 141] on button "Waiting" at bounding box center [258, 138] width 40 height 23
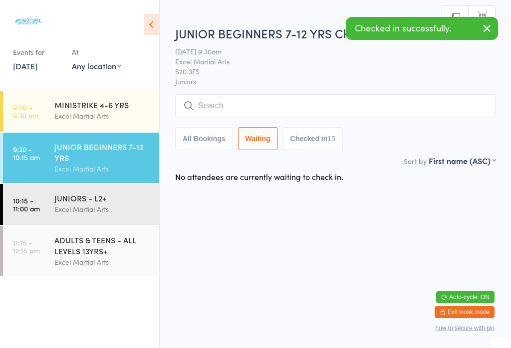
click at [113, 114] on div "Excel Martial Arts" at bounding box center [102, 115] width 96 height 11
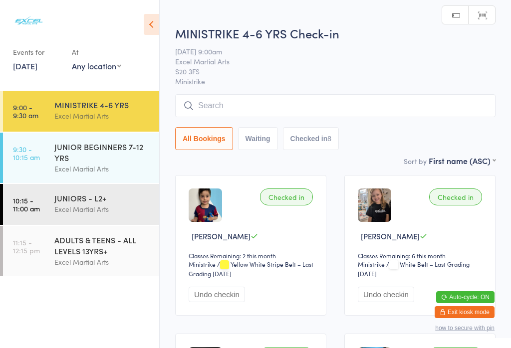
click at [125, 248] on div "ADULTS & TEENS - ALL LEVELS 13YRS+" at bounding box center [102, 245] width 96 height 22
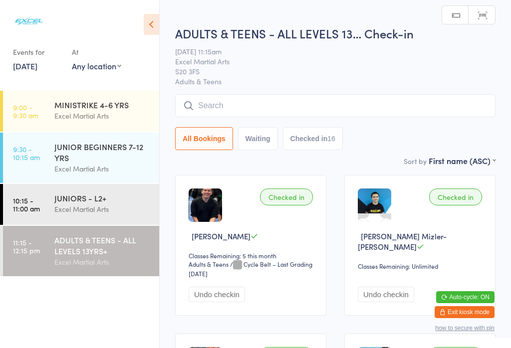
click at [159, 23] on icon at bounding box center [151, 24] width 15 height 21
